Goal: Task Accomplishment & Management: Manage account settings

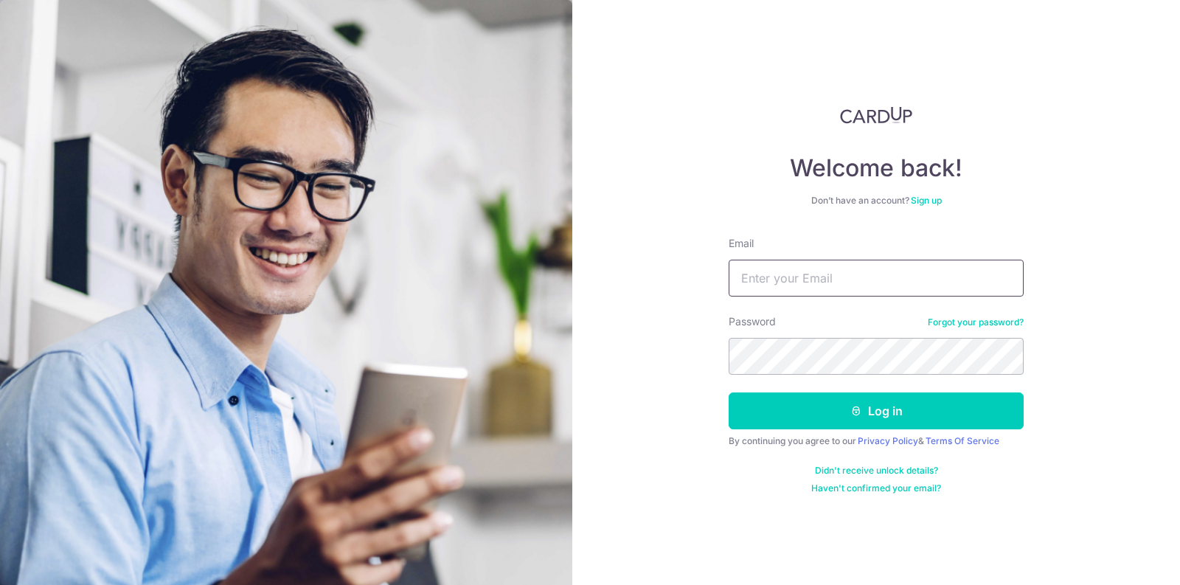
click at [874, 278] on input "Email" at bounding box center [875, 278] width 295 height 37
type input "[EMAIL_ADDRESS][DOMAIN_NAME]"
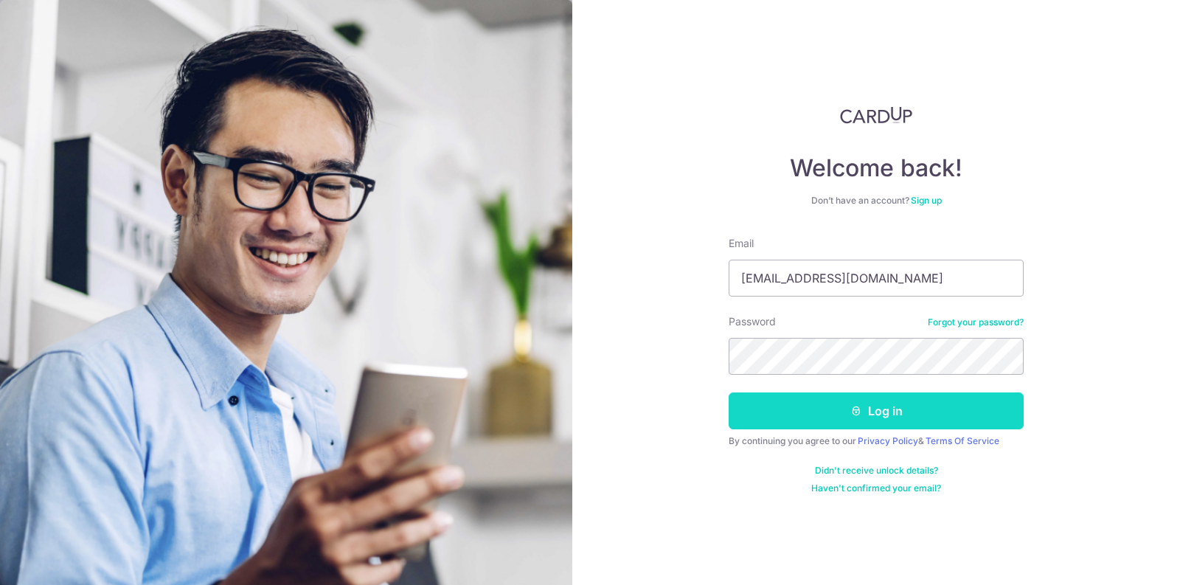
click at [875, 416] on button "Log in" at bounding box center [875, 410] width 295 height 37
